Goal: Task Accomplishment & Management: Use online tool/utility

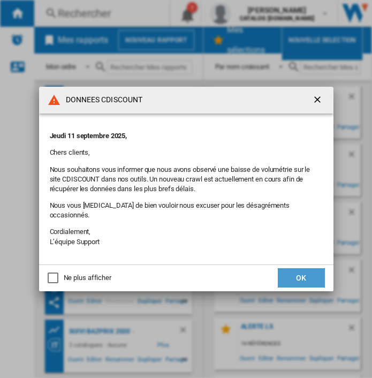
click at [301, 276] on button "OK" at bounding box center [301, 277] width 47 height 19
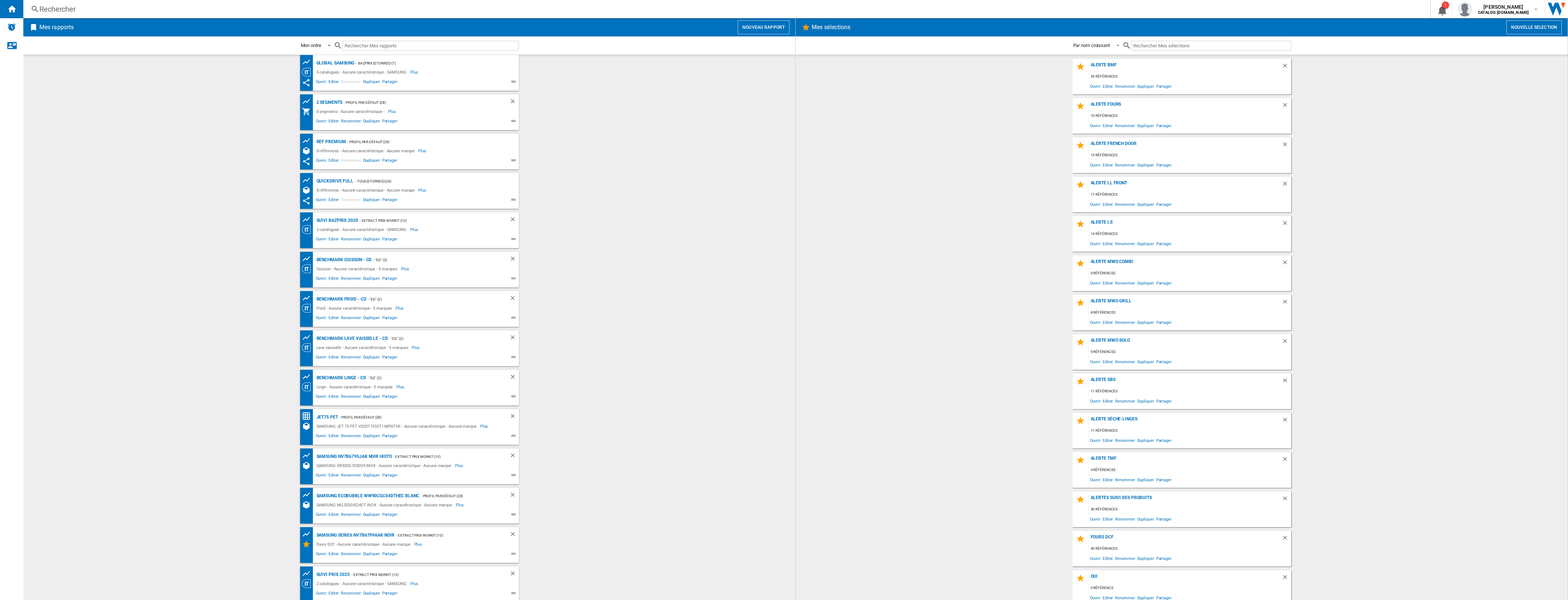
scroll to position [5, 0]
click at [253, 257] on div "SAMSUNG NV7B6795JAK NOIR histo" at bounding box center [353, 454] width 78 height 9
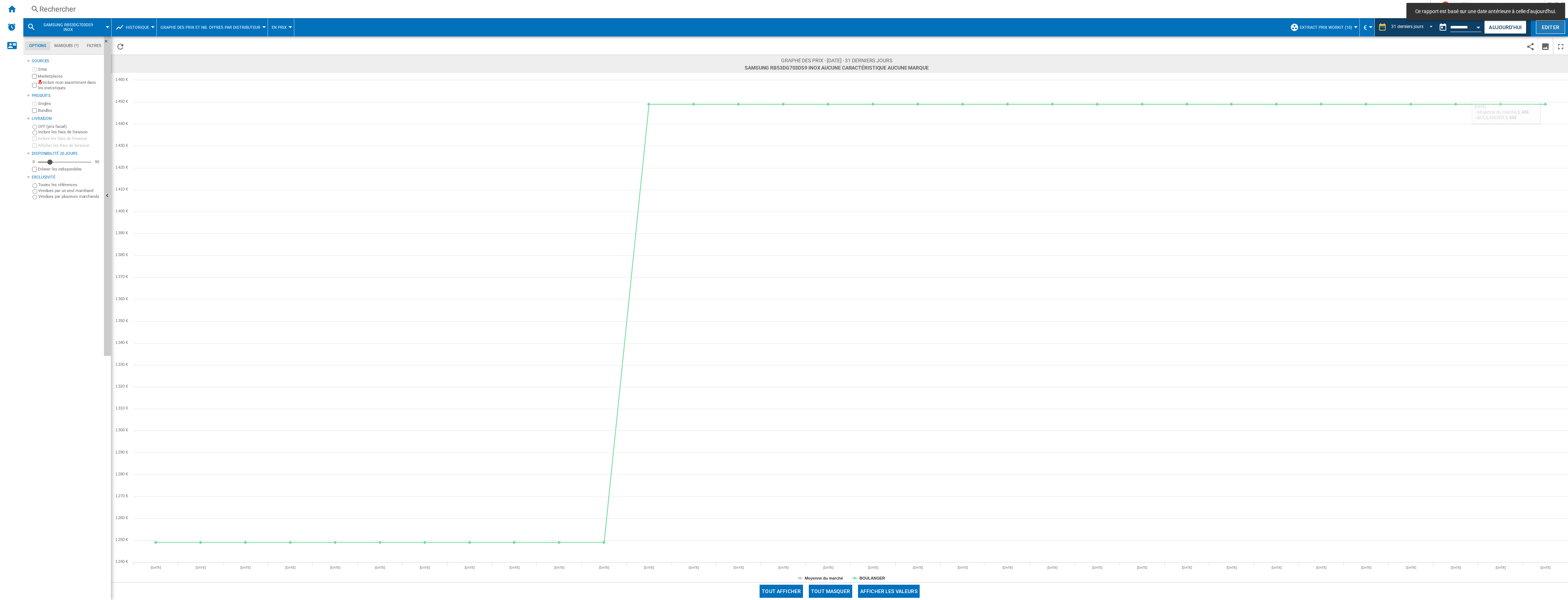
click at [253, 27] on button "Editer" at bounding box center [1550, 27] width 29 height 14
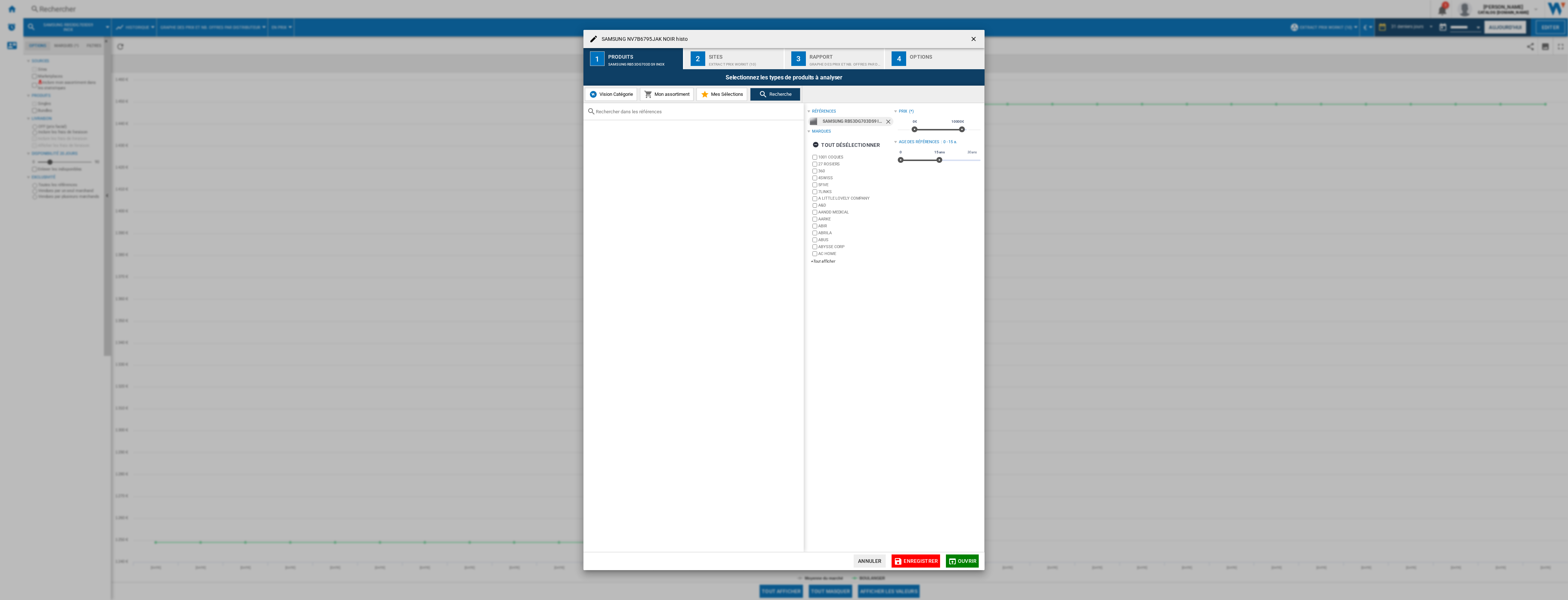
click at [253, 115] on div at bounding box center [693, 112] width 220 height 17
click at [253, 113] on input "text" at bounding box center [698, 112] width 204 height 5
type input "6799"
click at [253, 122] on ng-md-icon "Retirer" at bounding box center [889, 122] width 9 height 9
click at [253, 129] on div "Select" at bounding box center [592, 129] width 7 height 7
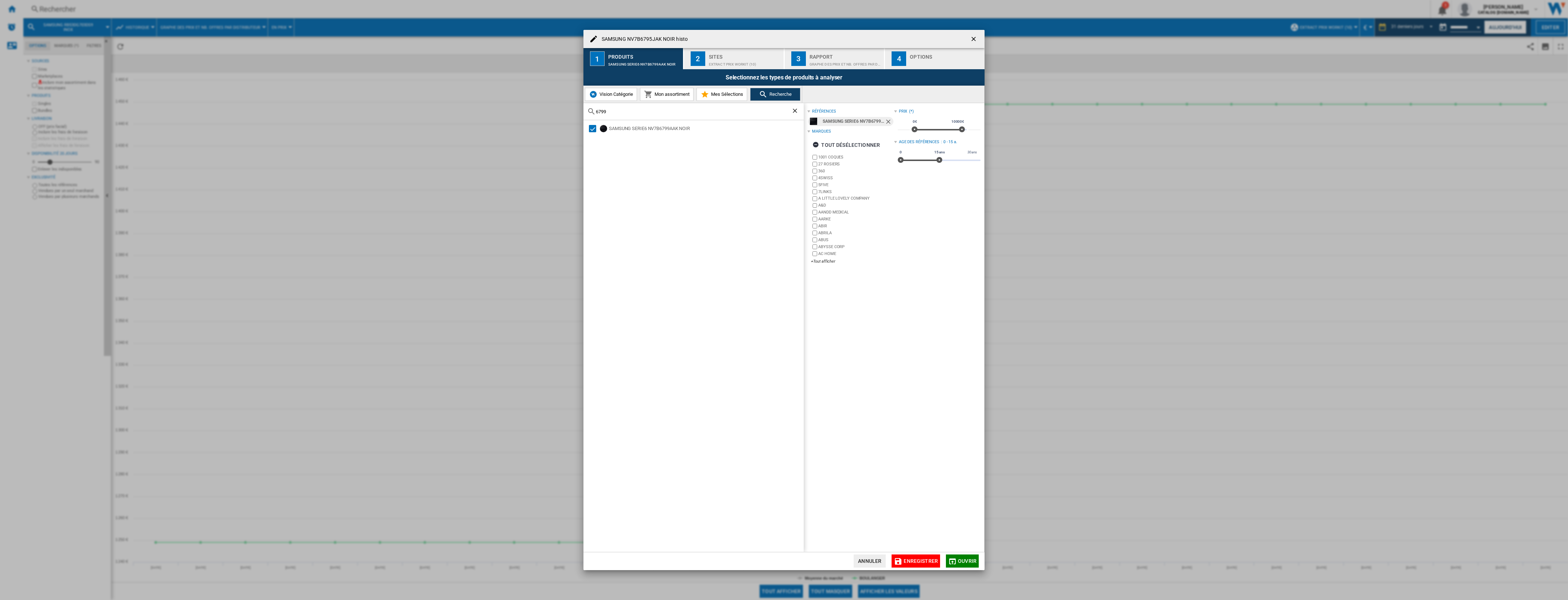
click at [253, 257] on button "Ouvrir" at bounding box center [962, 561] width 33 height 13
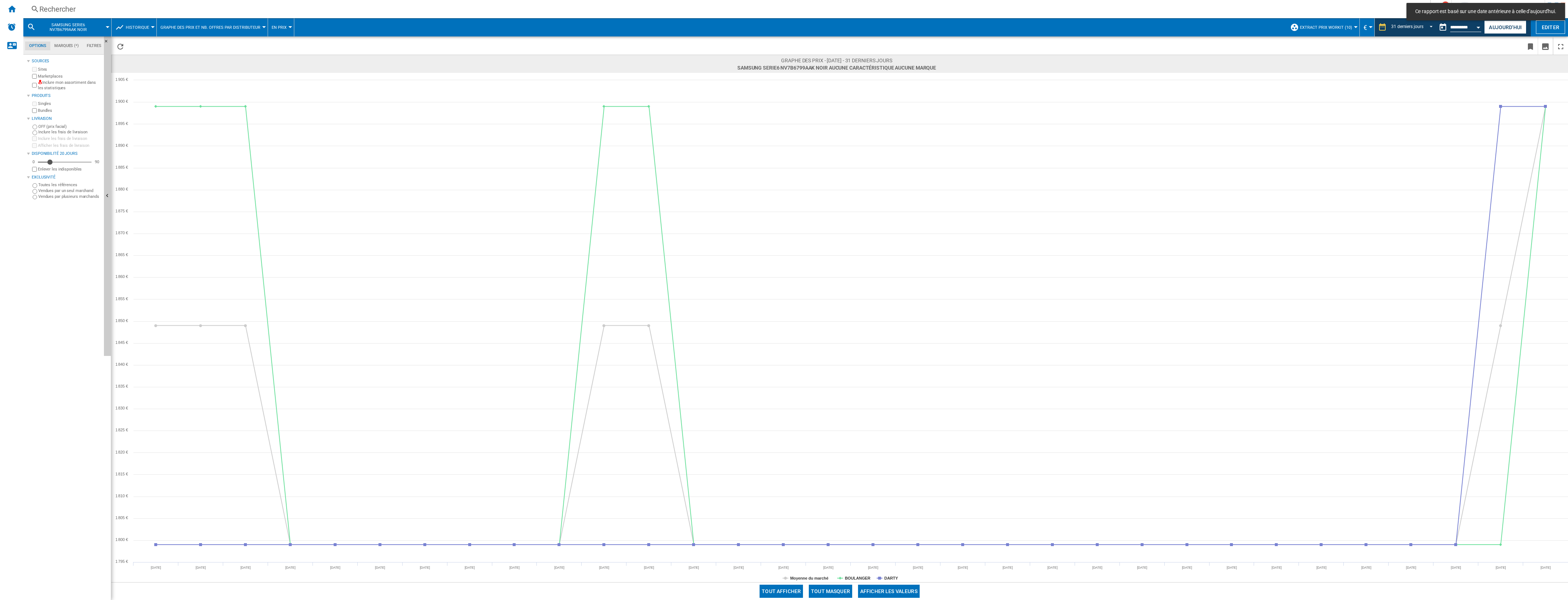
drag, startPoint x: 1506, startPoint y: 26, endPoint x: 1463, endPoint y: 135, distance: 117.2
click at [253, 26] on button "Aujourd'hui" at bounding box center [1505, 27] width 42 height 14
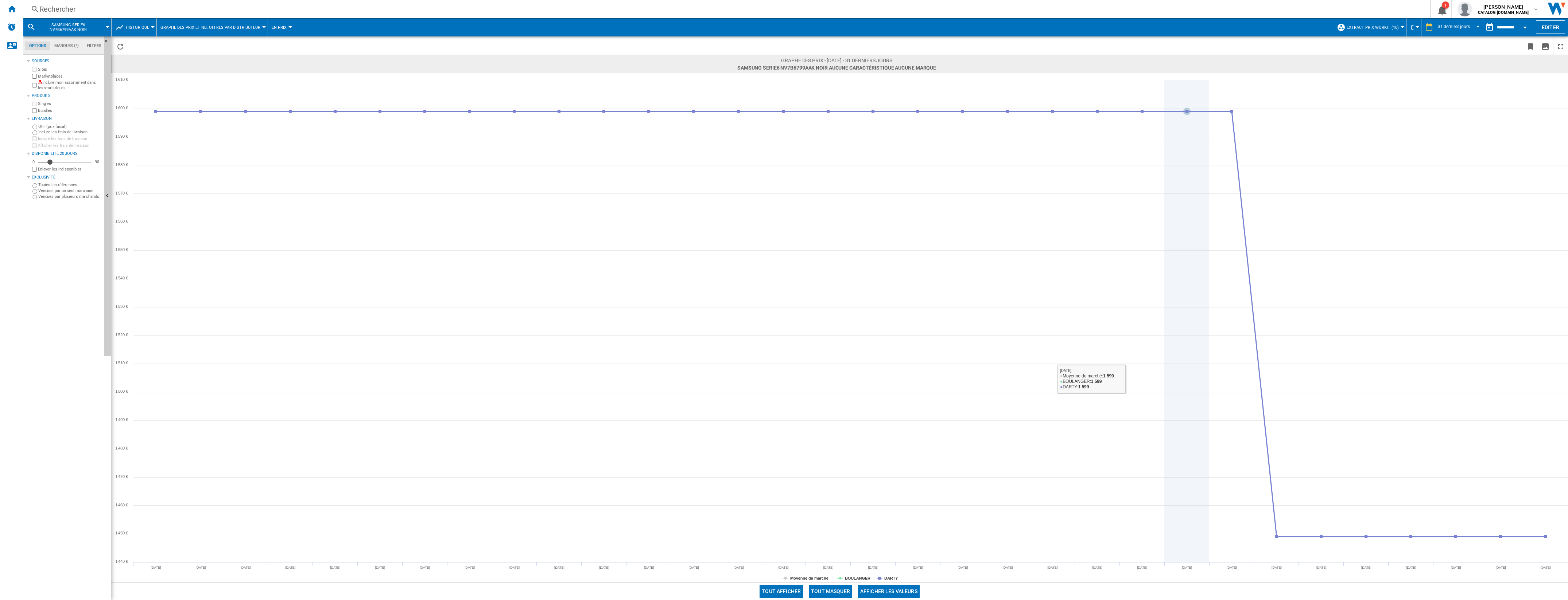
click at [253, 257] on icon at bounding box center [1187, 321] width 0 height 482
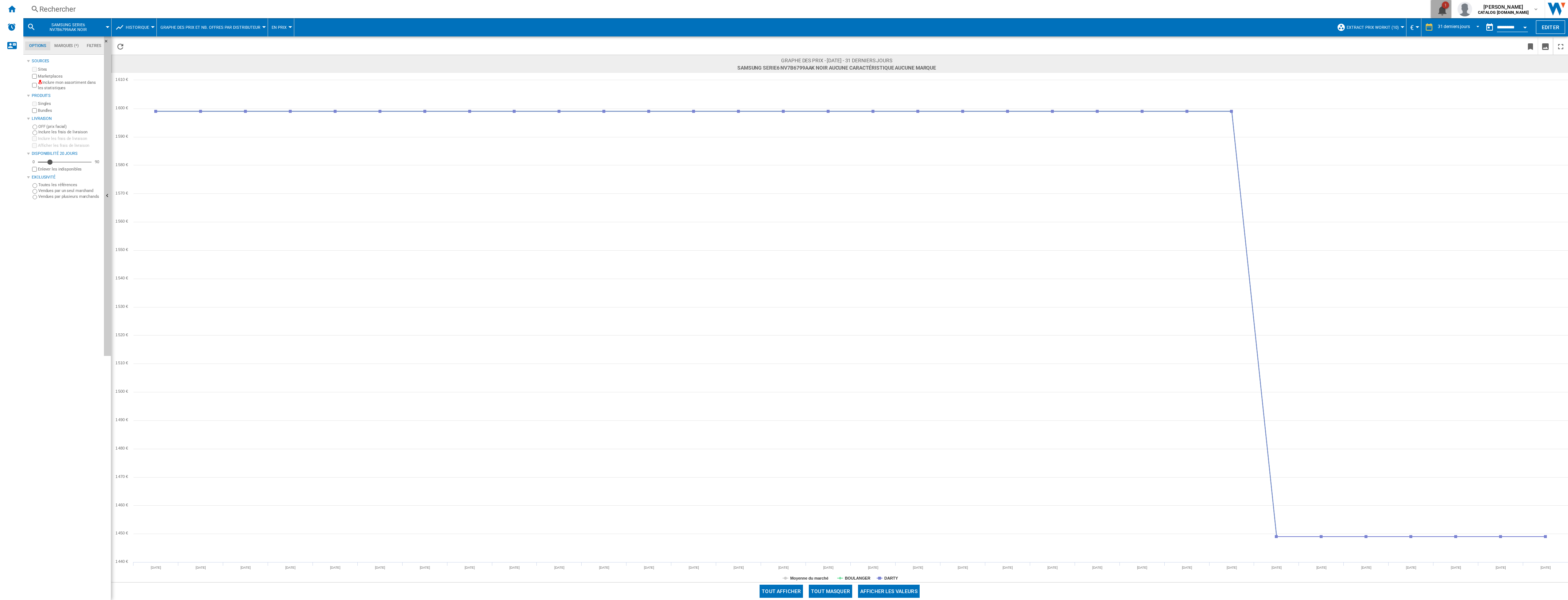
click at [253, 7] on ng-md-icon "1\a notification" at bounding box center [1441, 9] width 9 height 9
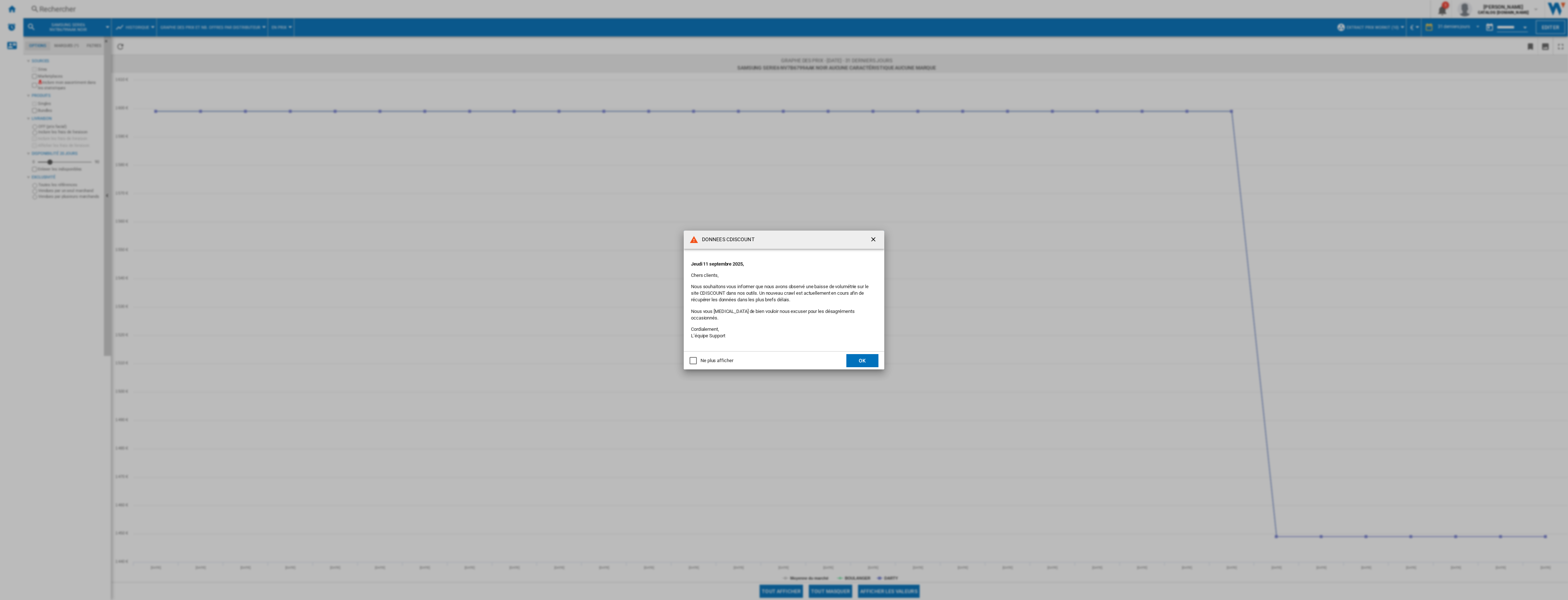
click at [253, 8] on div "DONNEES CDISCOUNT [DATE], Chers clients, Nous souhaitons vous informer que nous…" at bounding box center [784, 300] width 1568 height 600
click at [253, 257] on button "OK" at bounding box center [862, 361] width 32 height 13
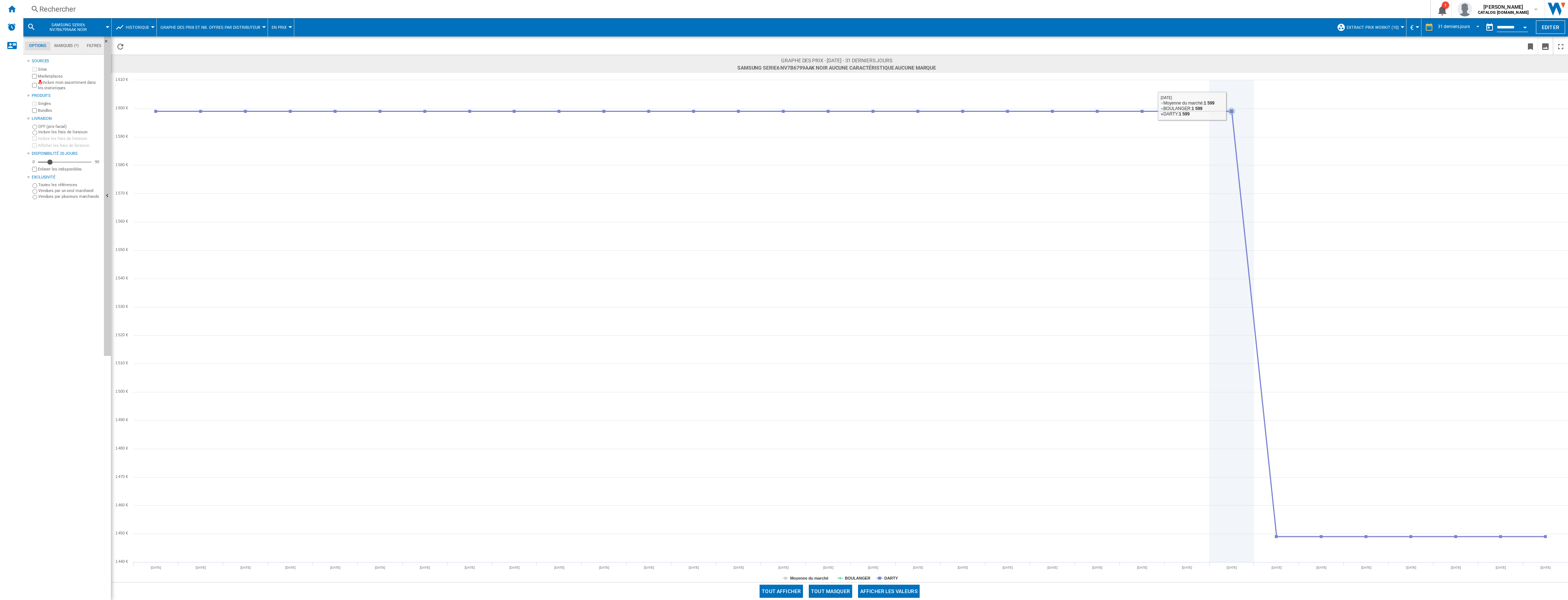
click at [253, 110] on icon at bounding box center [1232, 321] width 0 height 482
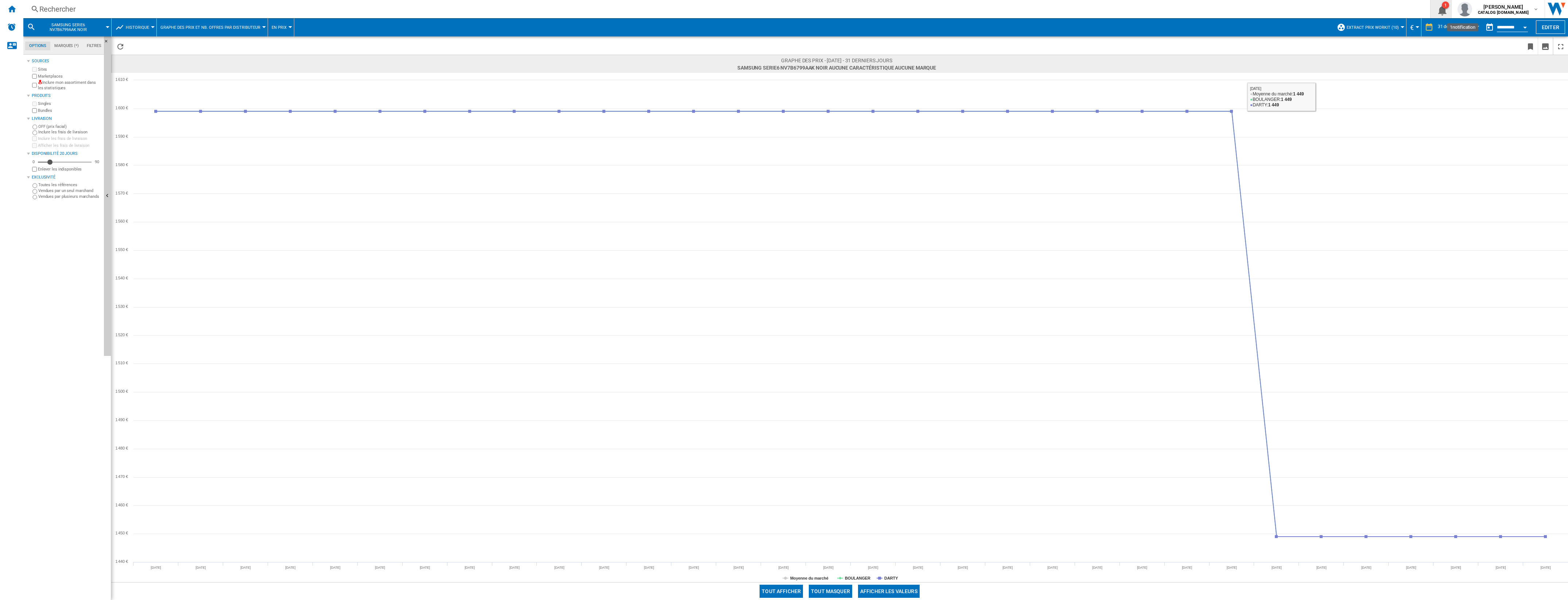
click at [253, 6] on ng-md-icon "1\a notification" at bounding box center [1441, 9] width 9 height 9
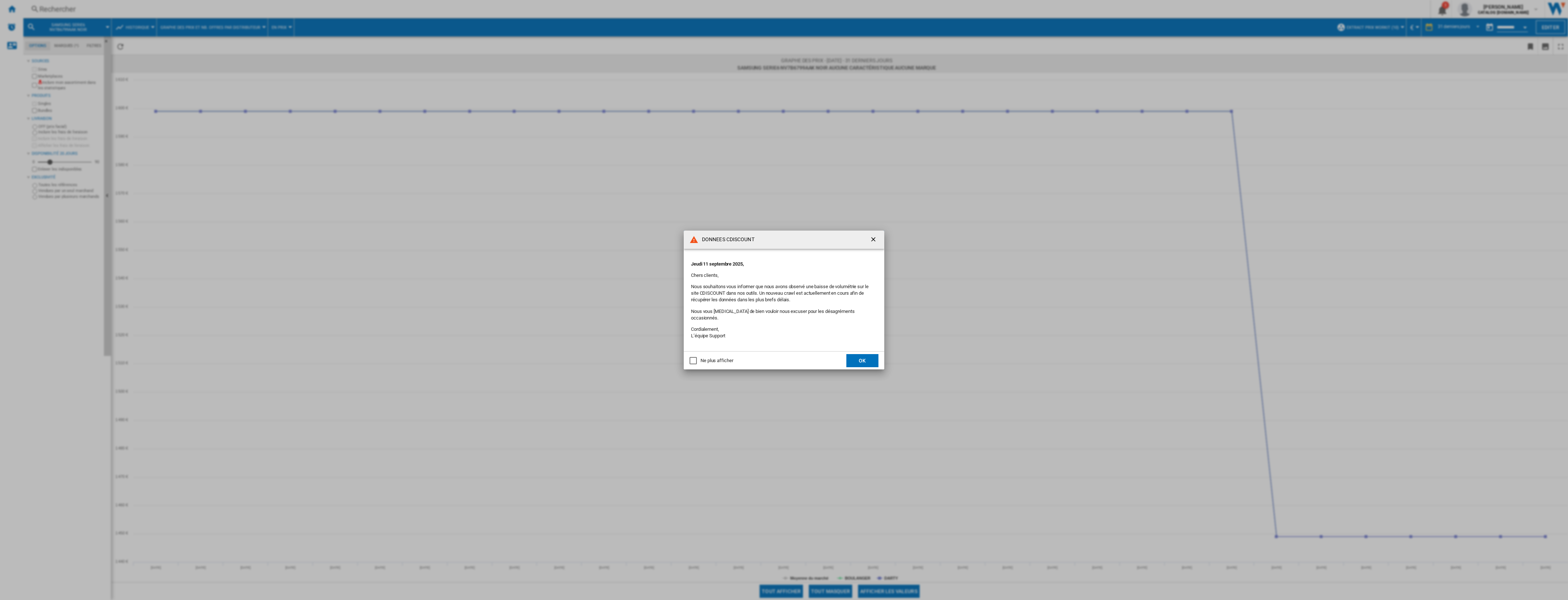
click at [253, 257] on div "DONNEES CDISCOUNT [DATE], Chers clients, Nous souhaitons vous informer que nous…" at bounding box center [784, 300] width 1568 height 600
click at [253, 257] on button "OK" at bounding box center [862, 361] width 32 height 13
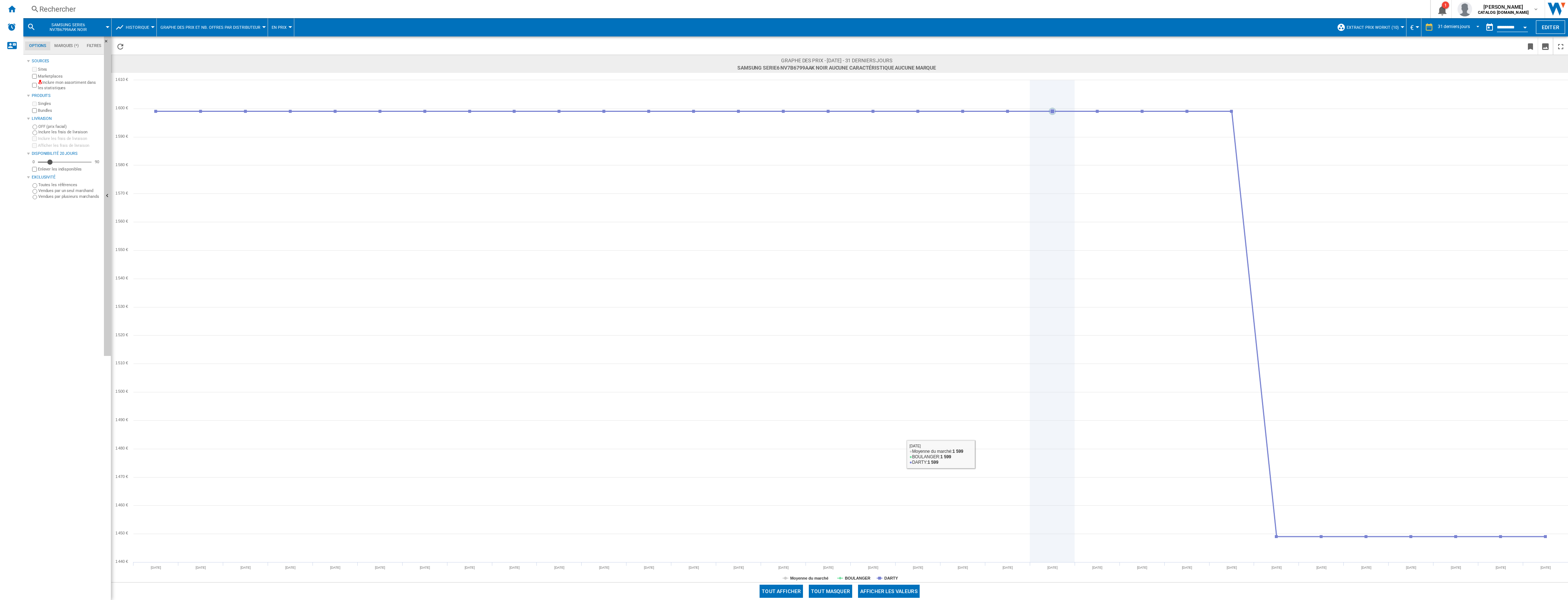
drag, startPoint x: 1087, startPoint y: 463, endPoint x: 1379, endPoint y: 139, distance: 436.2
click at [253, 257] on icon at bounding box center [1052, 321] width 0 height 482
